Goal: Task Accomplishment & Management: Complete application form

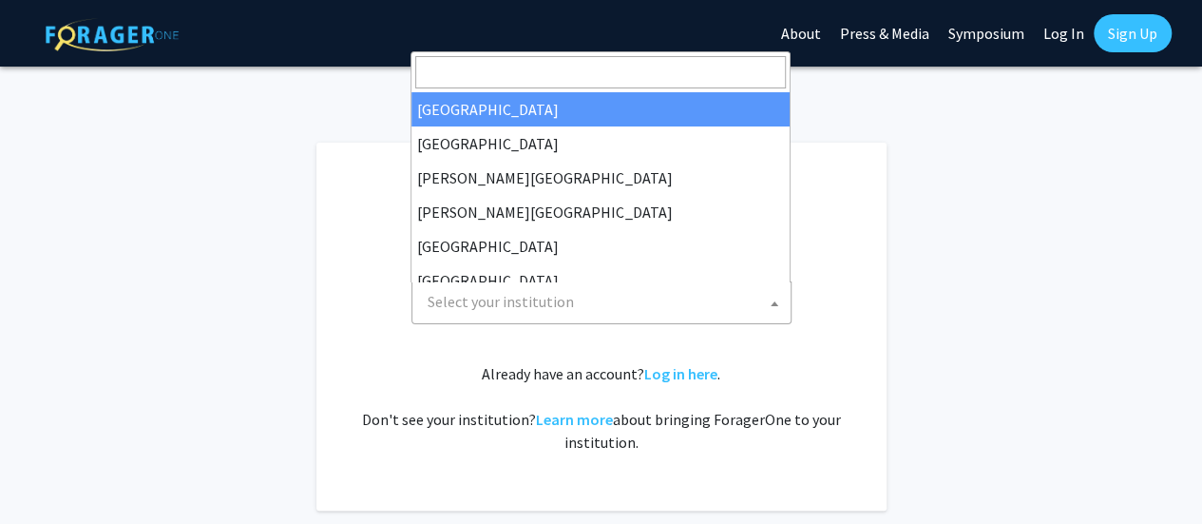
click at [732, 296] on span "Select your institution" at bounding box center [605, 301] width 371 height 39
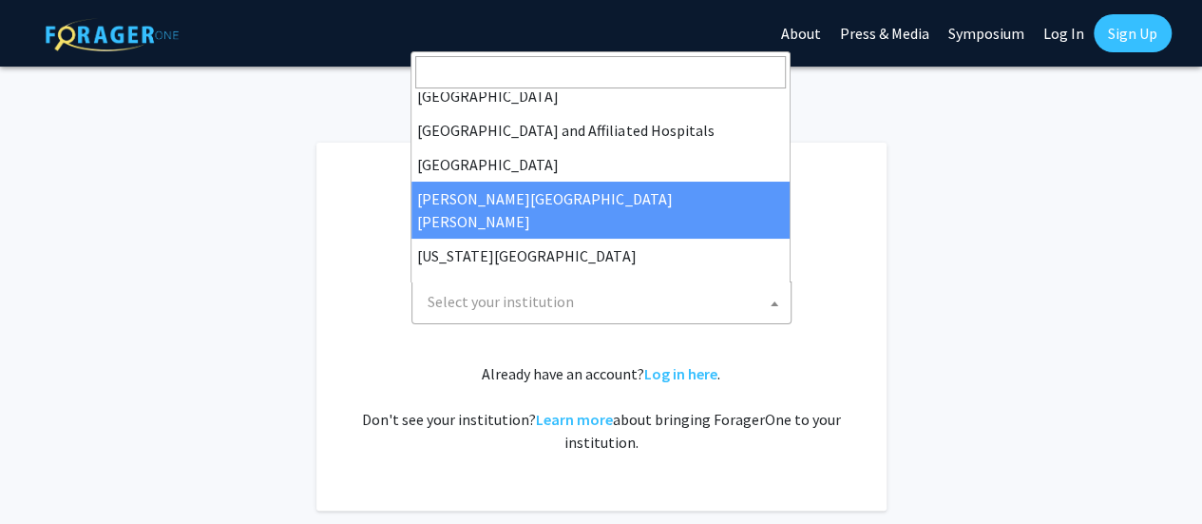
scroll to position [288, 0]
select select "1"
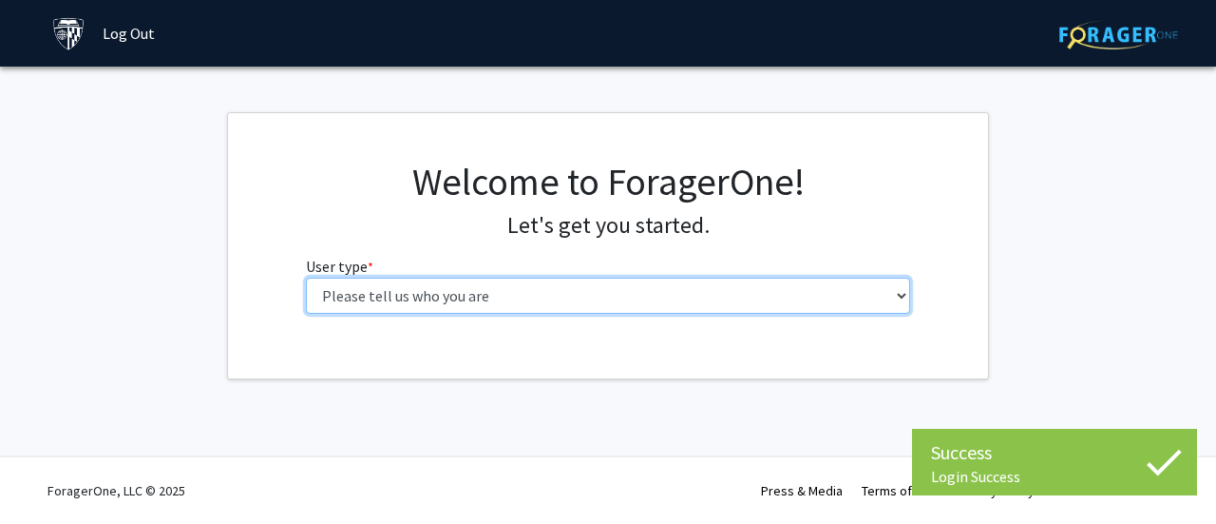
click at [726, 289] on select "Please tell us who you are Undergraduate Student Master's Student Doctoral Cand…" at bounding box center [608, 295] width 605 height 36
select select "2: masters"
click at [306, 277] on select "Please tell us who you are Undergraduate Student Master's Student Doctoral Cand…" at bounding box center [608, 295] width 605 height 36
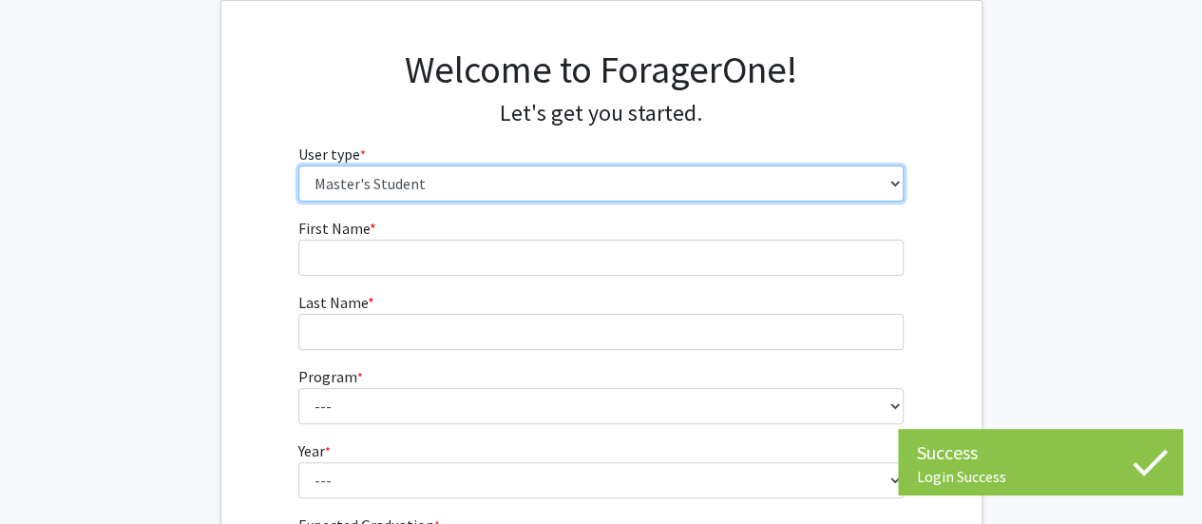
scroll to position [114, 0]
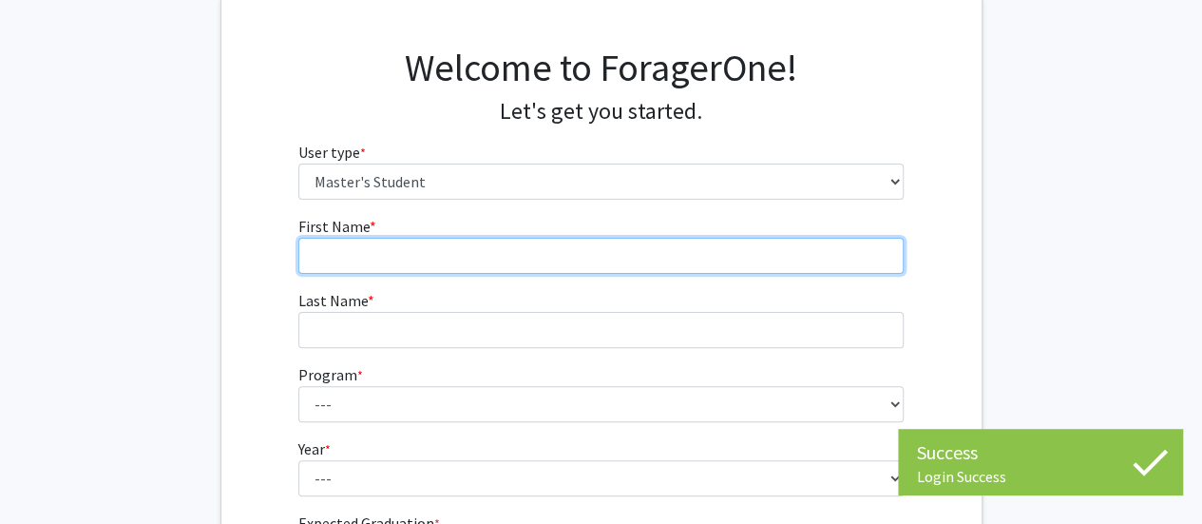
click at [591, 252] on input "First Name * required" at bounding box center [600, 256] width 605 height 36
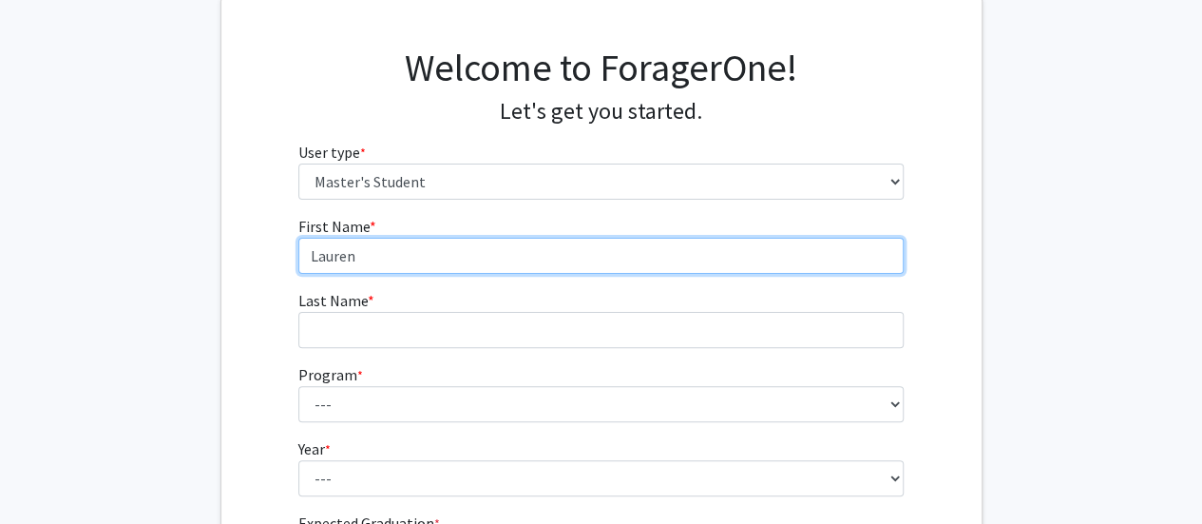
type input "Lauren"
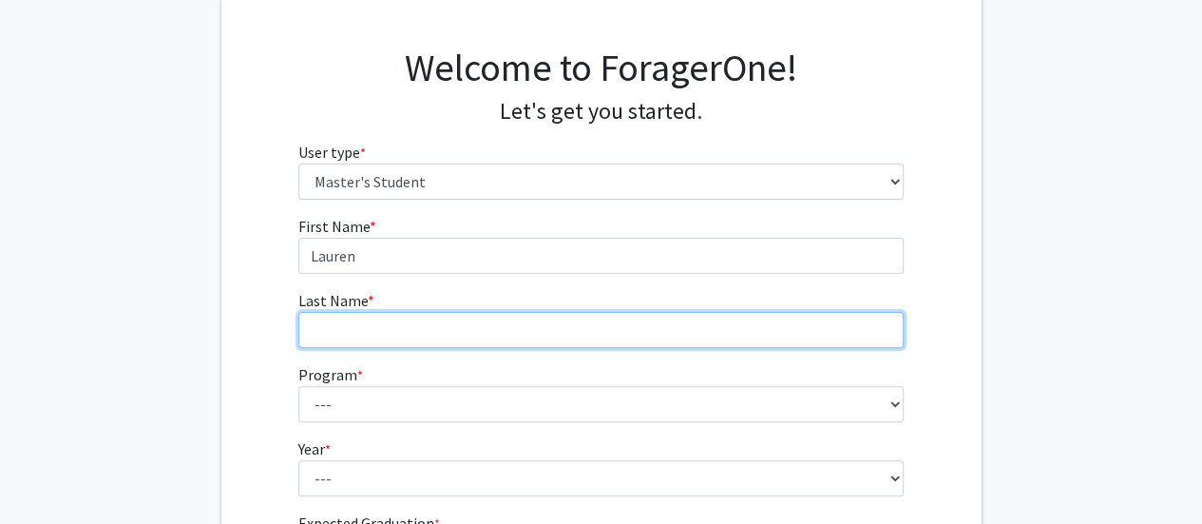
click at [545, 334] on input "Last Name * required" at bounding box center [600, 330] width 605 height 36
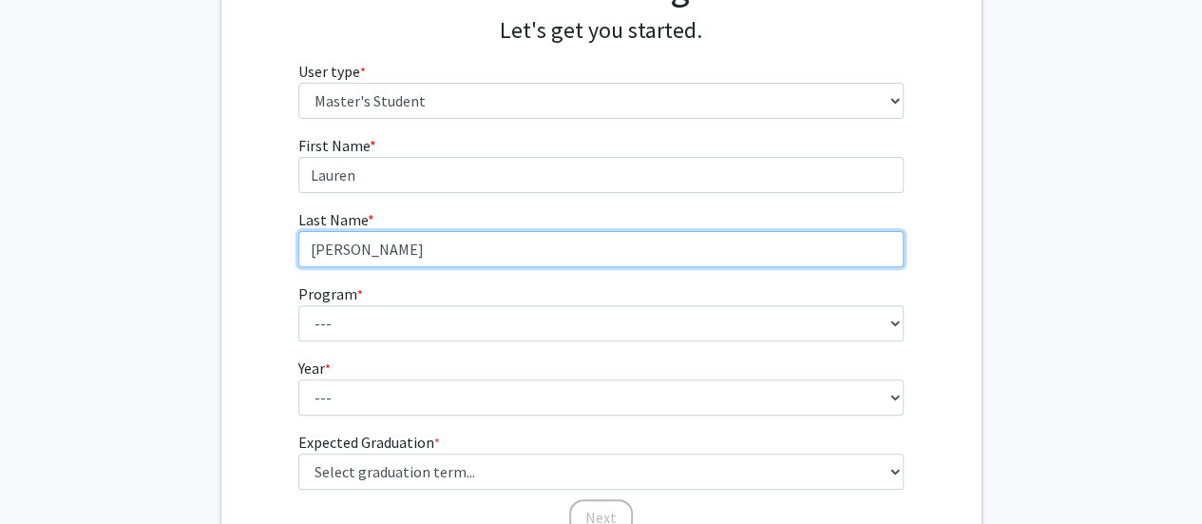
scroll to position [196, 0]
type input "[PERSON_NAME]"
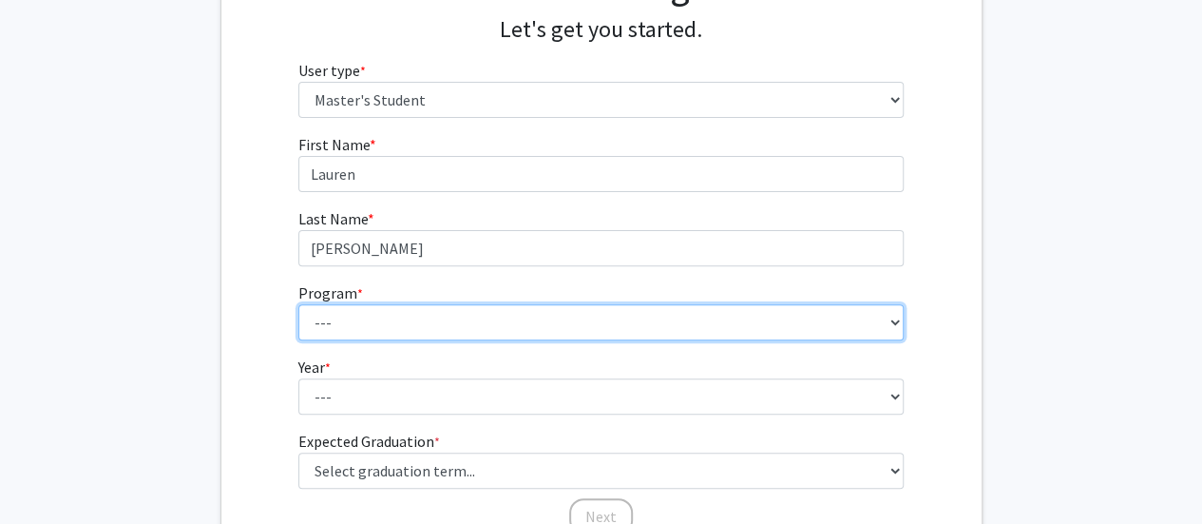
click at [545, 333] on select "--- Anatomy Education Applied and Computational Mathematics Applied Biomedical …" at bounding box center [600, 322] width 605 height 36
select select "142: 141"
click at [298, 304] on select "--- Anatomy Education Applied and Computational Mathematics Applied Biomedical …" at bounding box center [600, 322] width 605 height 36
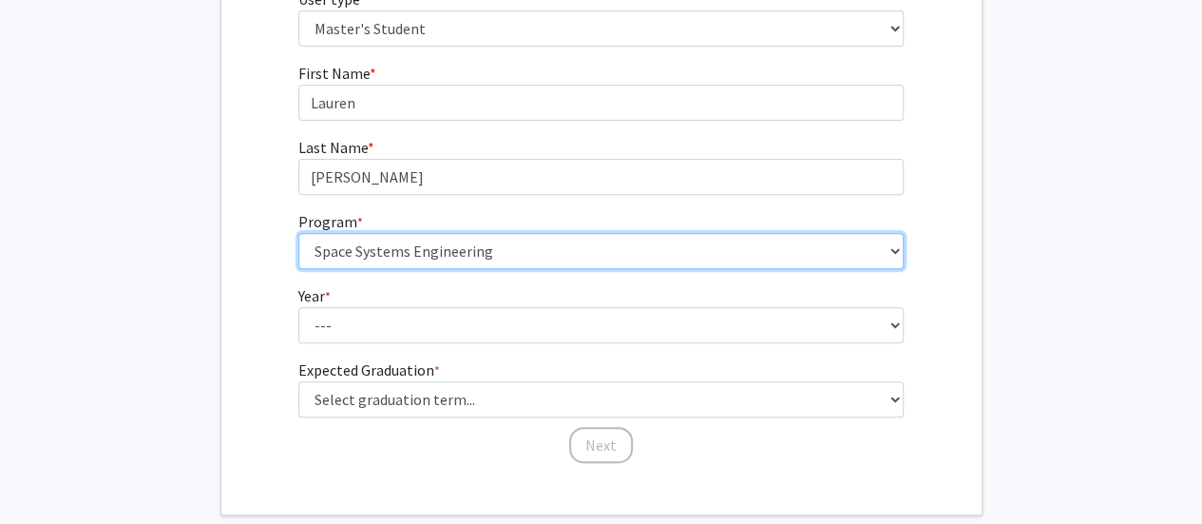
scroll to position [268, 0]
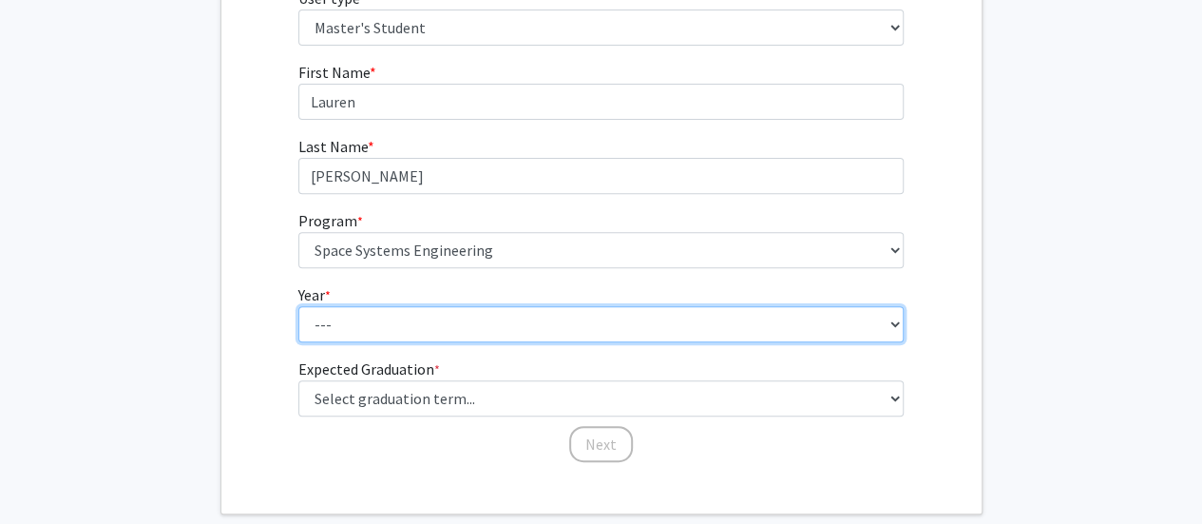
click at [468, 315] on select "--- First Year Second Year" at bounding box center [600, 324] width 605 height 36
select select "1: first_year"
click at [298, 306] on select "--- First Year Second Year" at bounding box center [600, 324] width 605 height 36
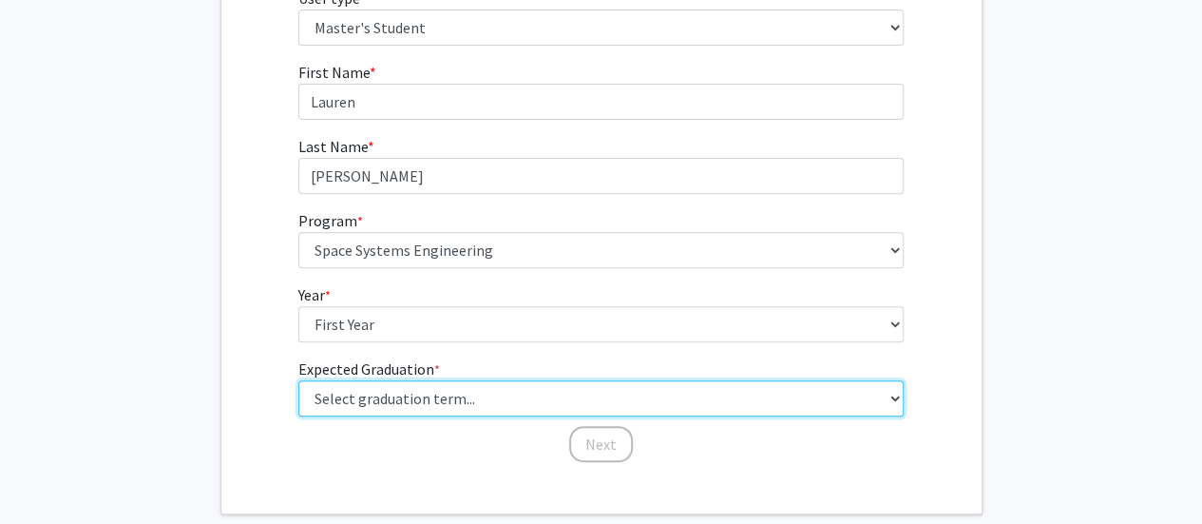
click at [444, 396] on select "Select graduation term... Spring 2025 Summer 2025 Fall 2025 Winter 2025 Spring …" at bounding box center [600, 398] width 605 height 36
select select "21: spring_2030"
click at [298, 380] on select "Select graduation term... Spring 2025 Summer 2025 Fall 2025 Winter 2025 Spring …" at bounding box center [600, 398] width 605 height 36
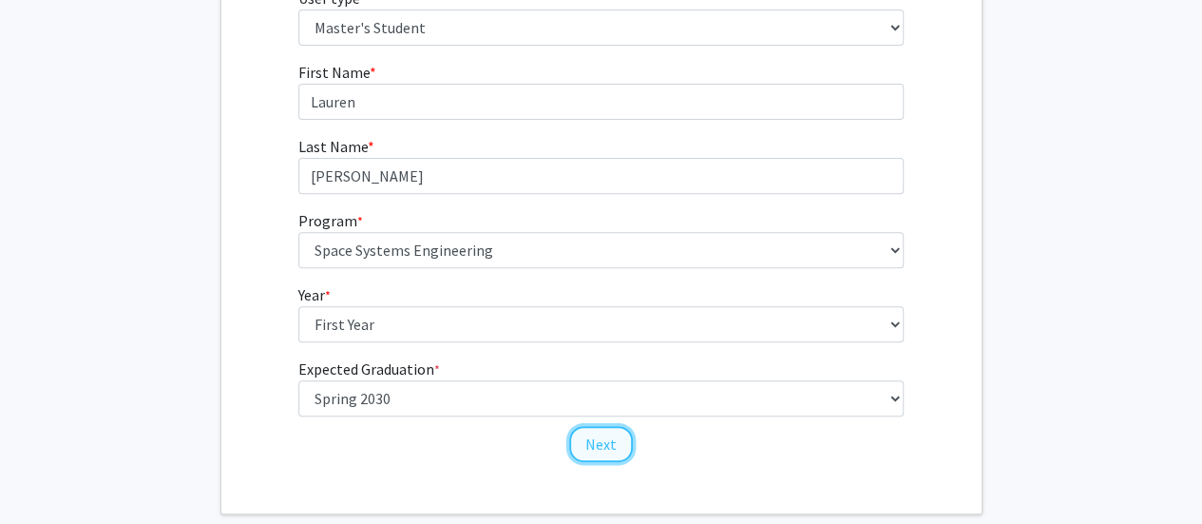
click at [610, 440] on button "Next" at bounding box center [601, 444] width 64 height 36
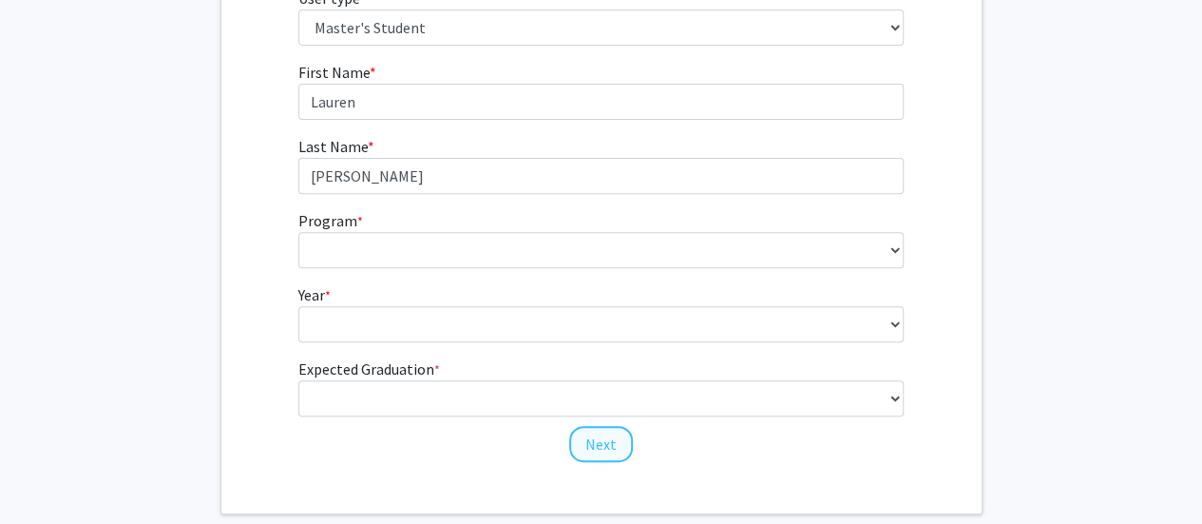
scroll to position [76, 0]
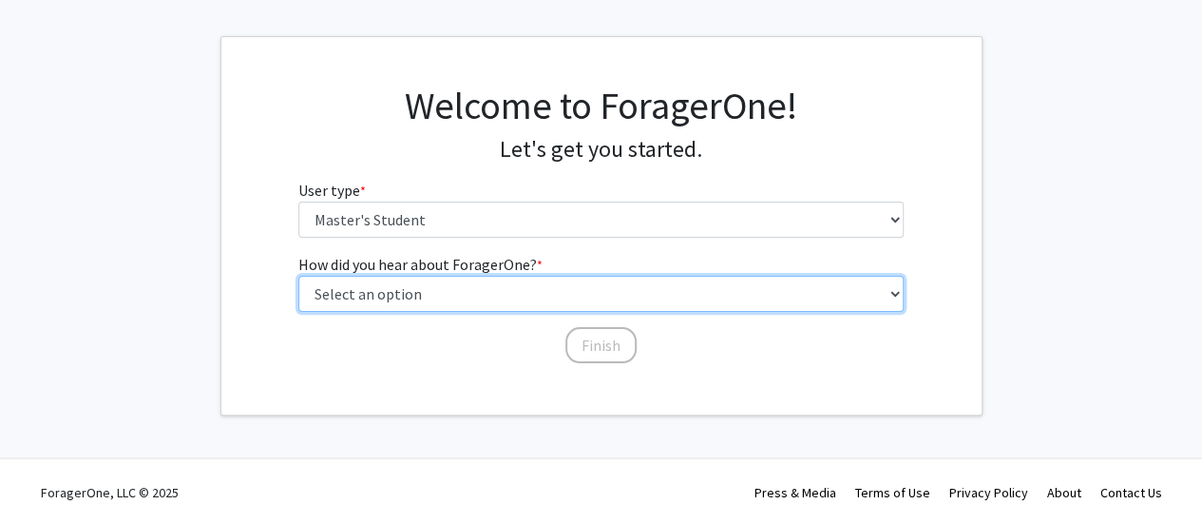
click at [517, 301] on select "Select an option Peer/student recommendation Faculty/staff recommendation Unive…" at bounding box center [600, 294] width 605 height 36
select select "3: university_website"
click at [298, 276] on select "Select an option Peer/student recommendation Faculty/staff recommendation Unive…" at bounding box center [600, 294] width 605 height 36
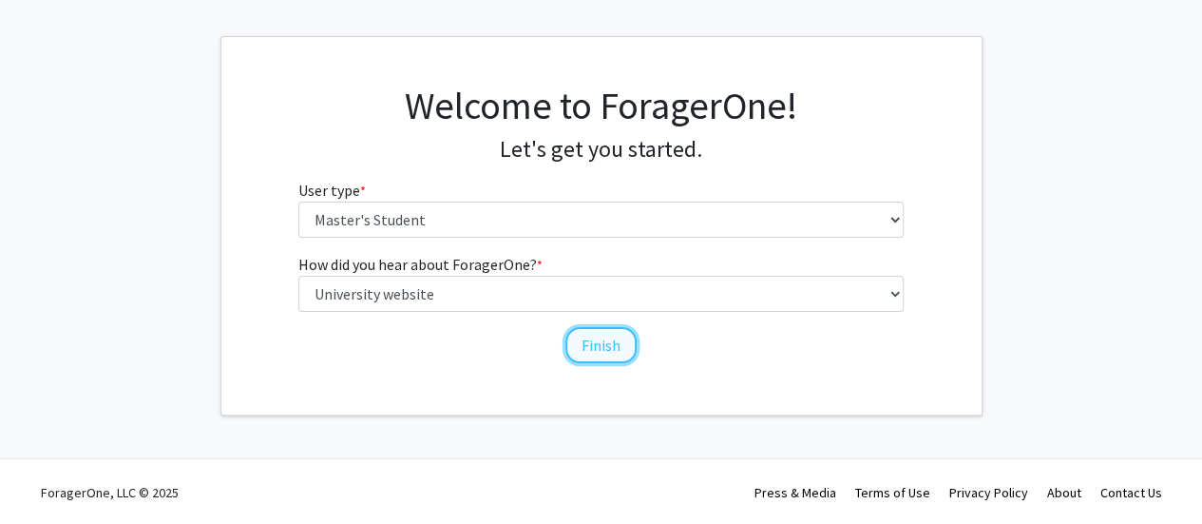
click at [589, 332] on button "Finish" at bounding box center [600, 345] width 71 height 36
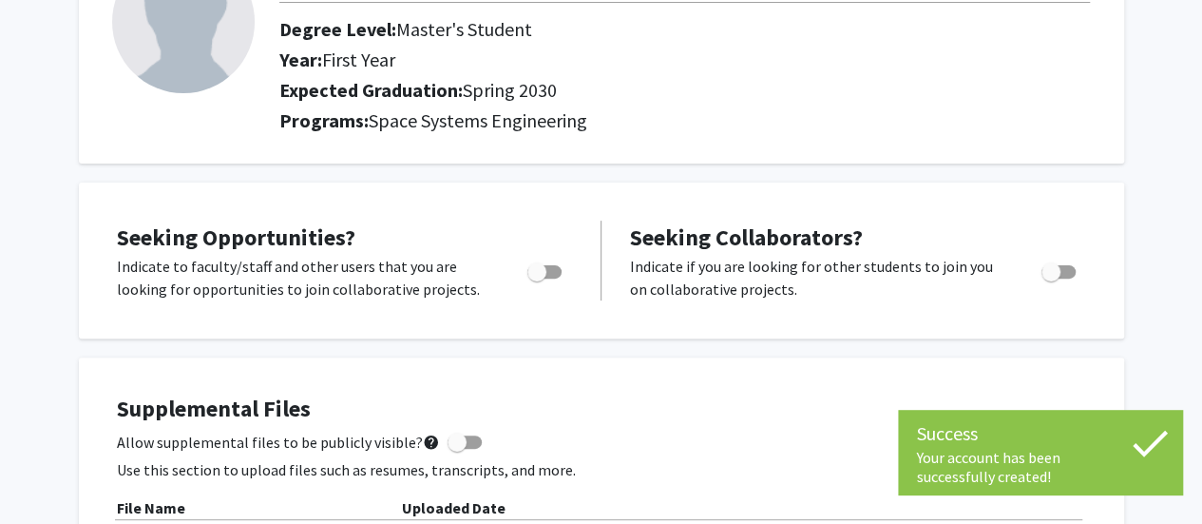
scroll to position [176, 0]
click at [551, 271] on span "Toggle" at bounding box center [544, 270] width 34 height 13
click at [537, 277] on input "Are you actively seeking opportunities?" at bounding box center [536, 277] width 1 height 1
checkbox input "true"
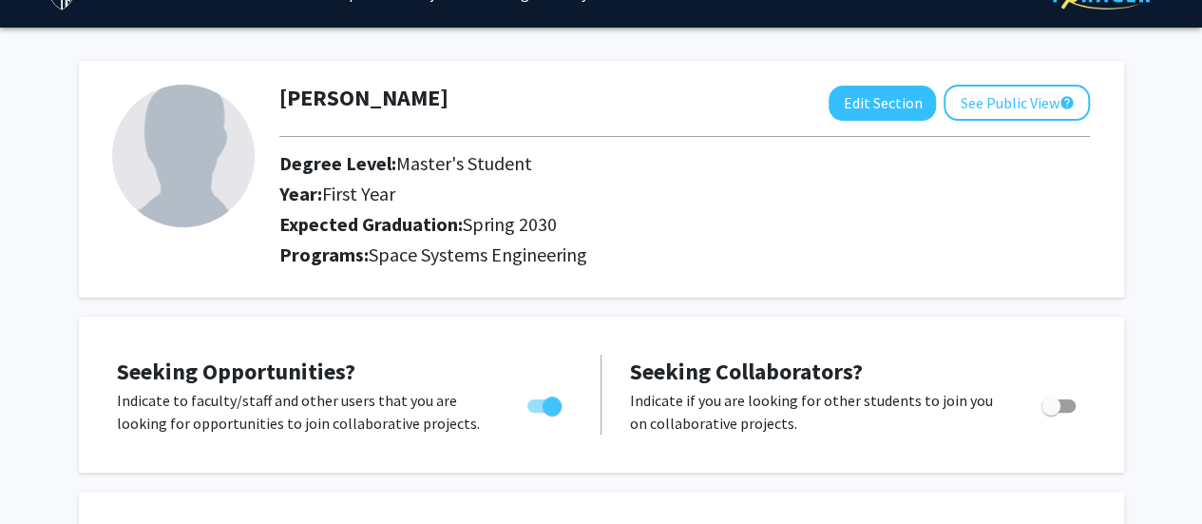
scroll to position [0, 0]
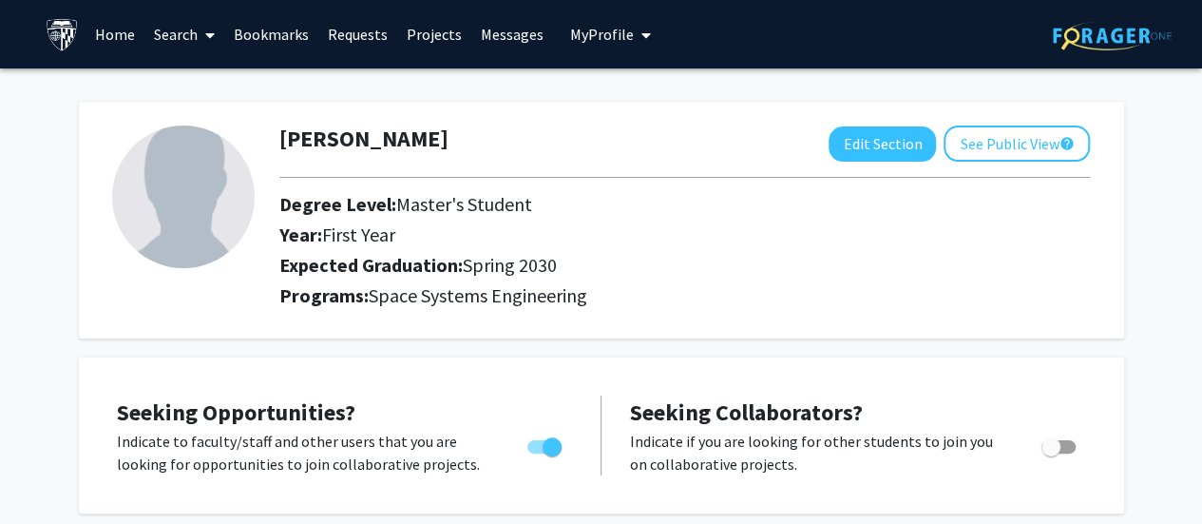
click at [424, 33] on link "Projects" at bounding box center [434, 34] width 74 height 67
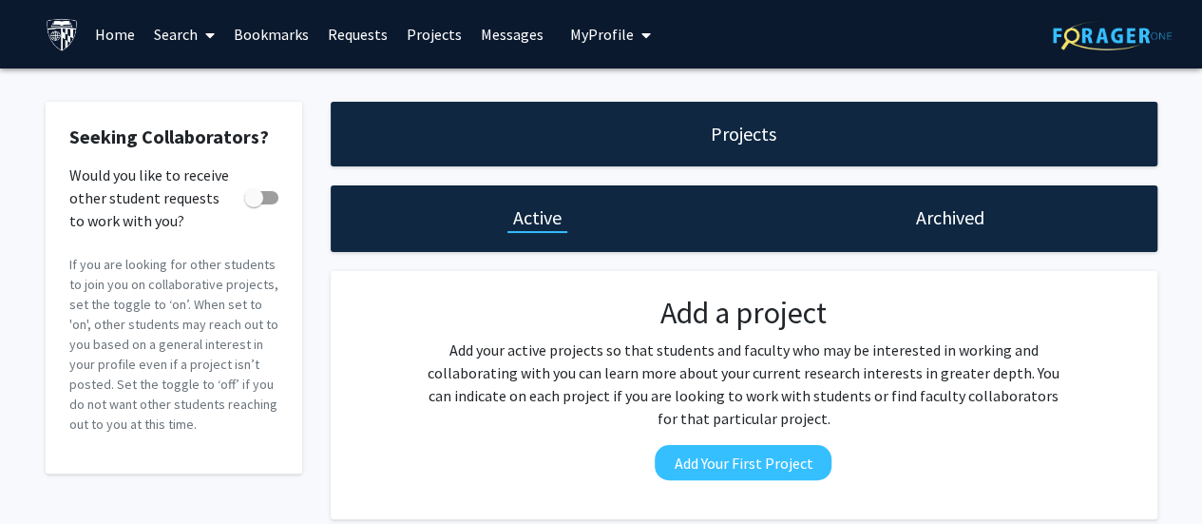
click at [205, 32] on icon at bounding box center [210, 35] width 10 height 15
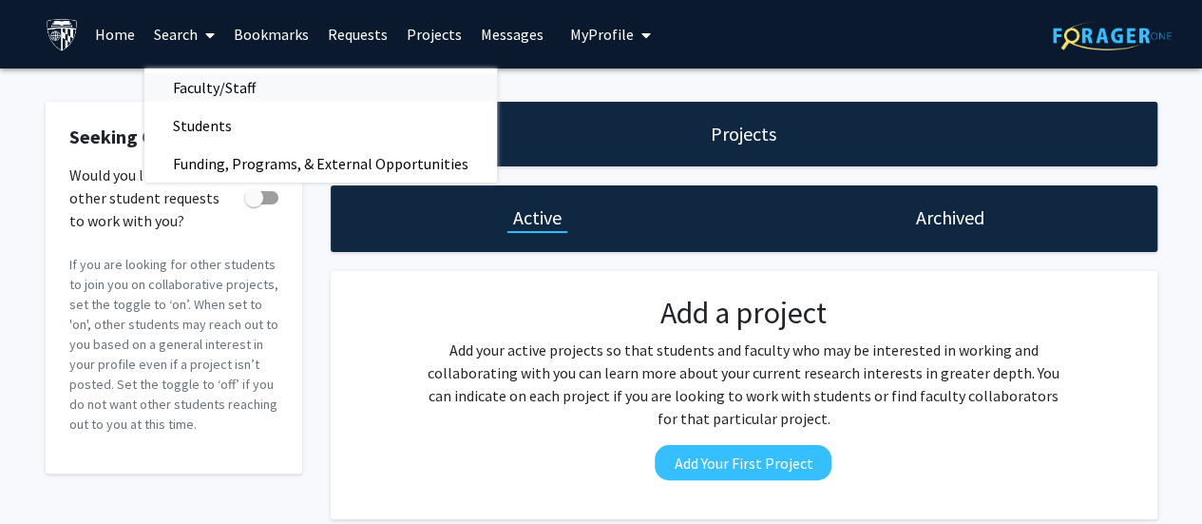
click at [245, 88] on span "Faculty/Staff" at bounding box center [214, 87] width 140 height 38
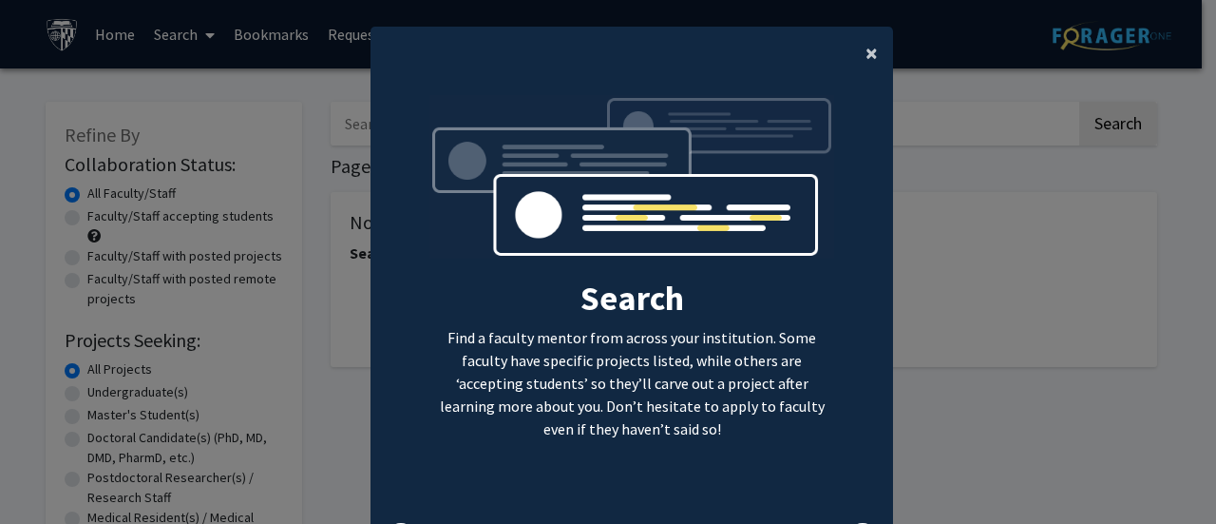
click at [867, 52] on span "×" at bounding box center [872, 52] width 12 height 29
